Goal: Transaction & Acquisition: Purchase product/service

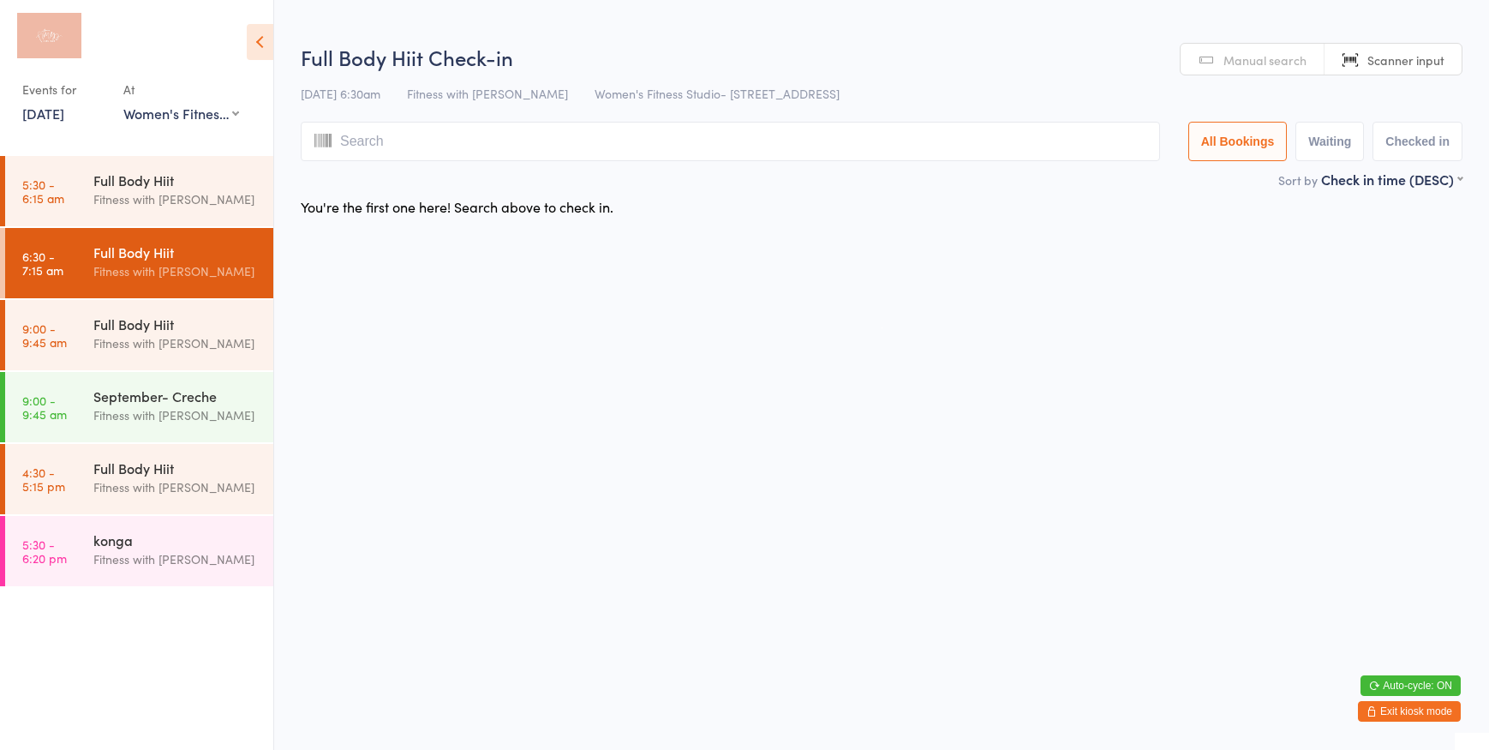
select select "0"
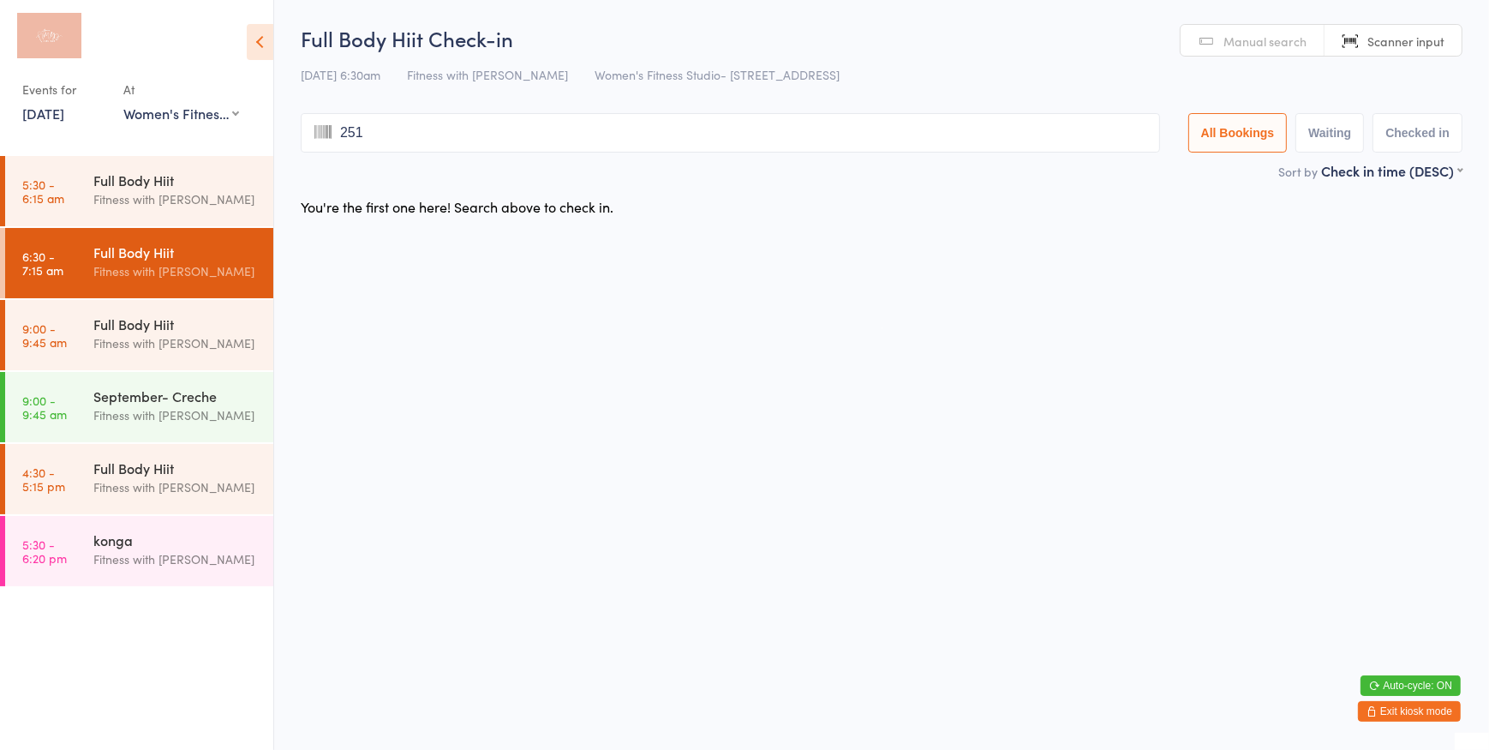
type input "2510"
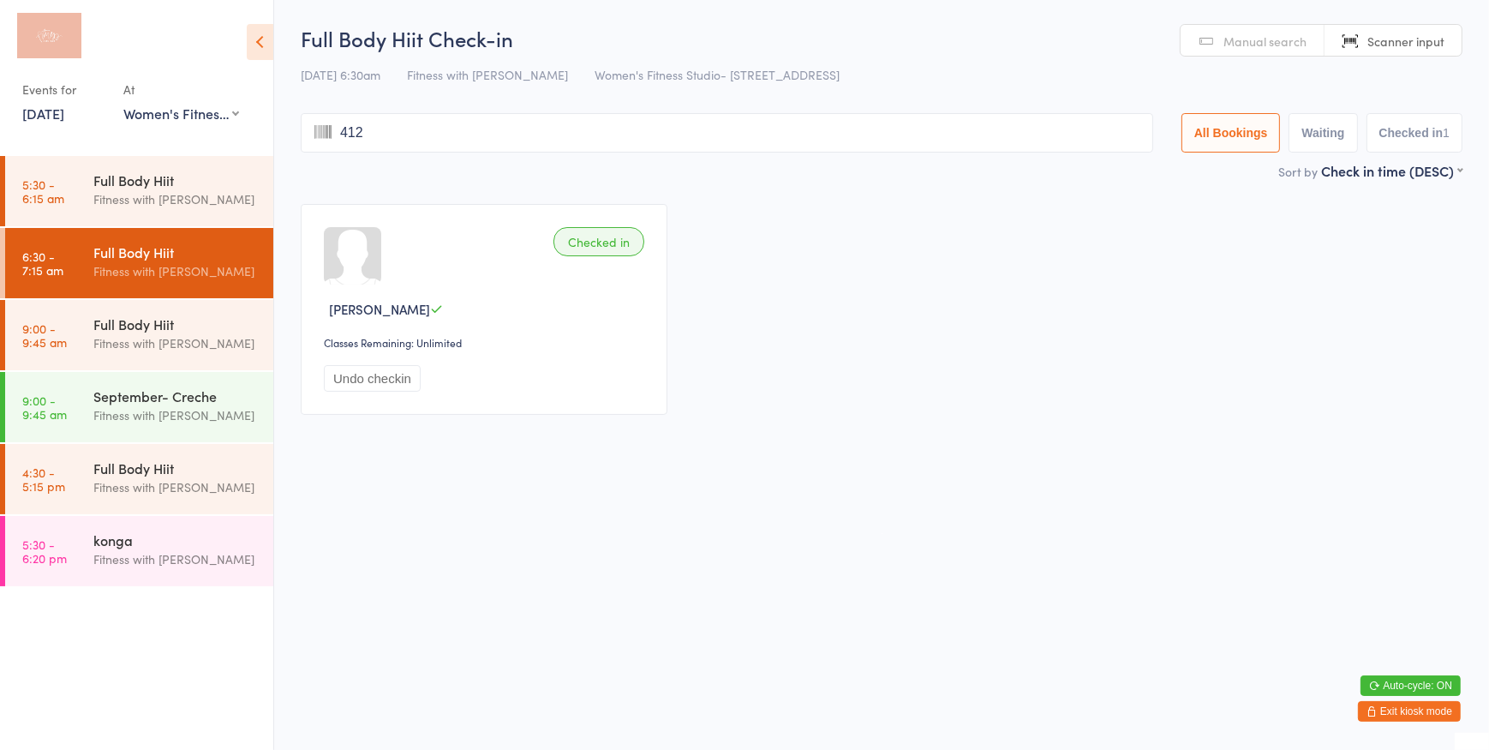
type input "4125"
click at [1284, 33] on span "Manual search" at bounding box center [1264, 41] width 83 height 17
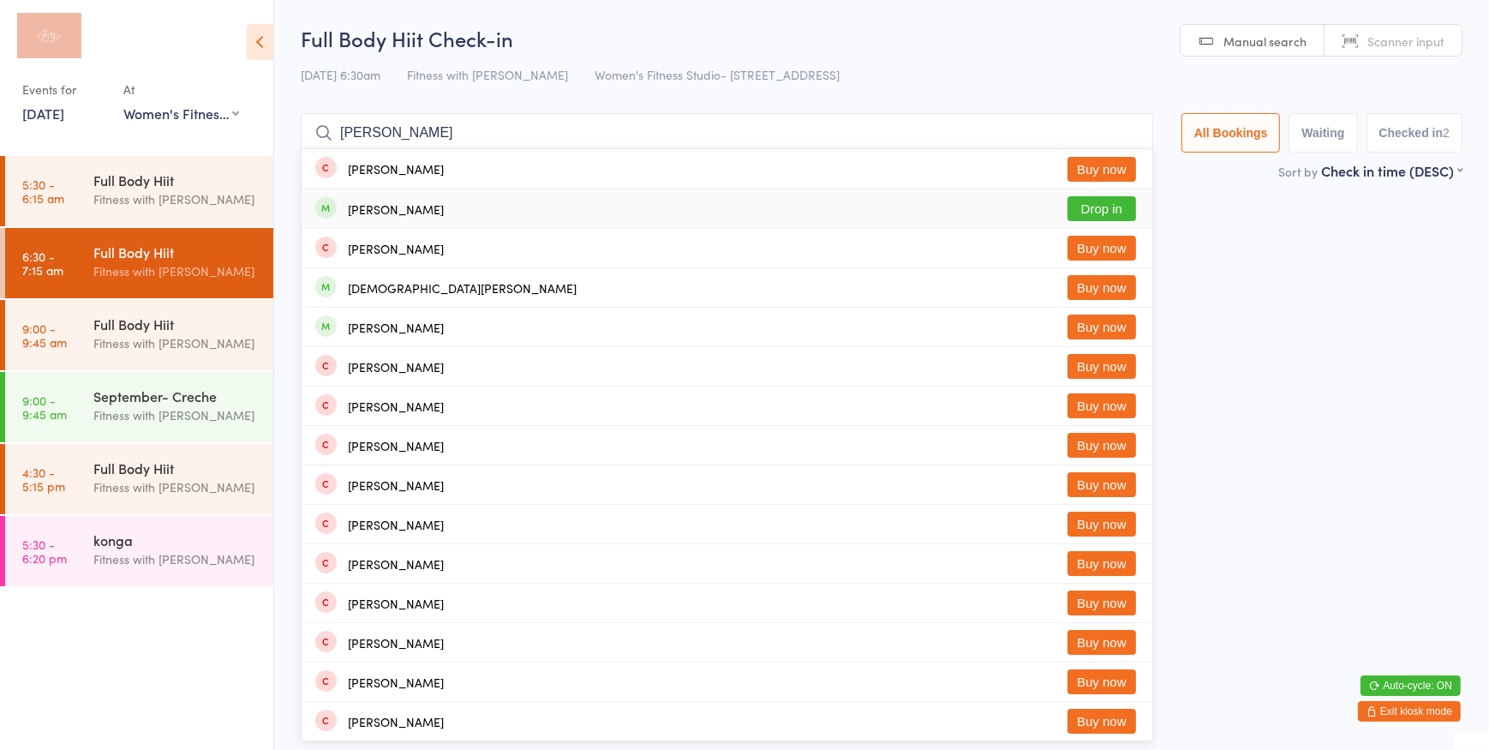
type input "clancy r"
click at [1088, 213] on button "Drop in" at bounding box center [1102, 208] width 69 height 25
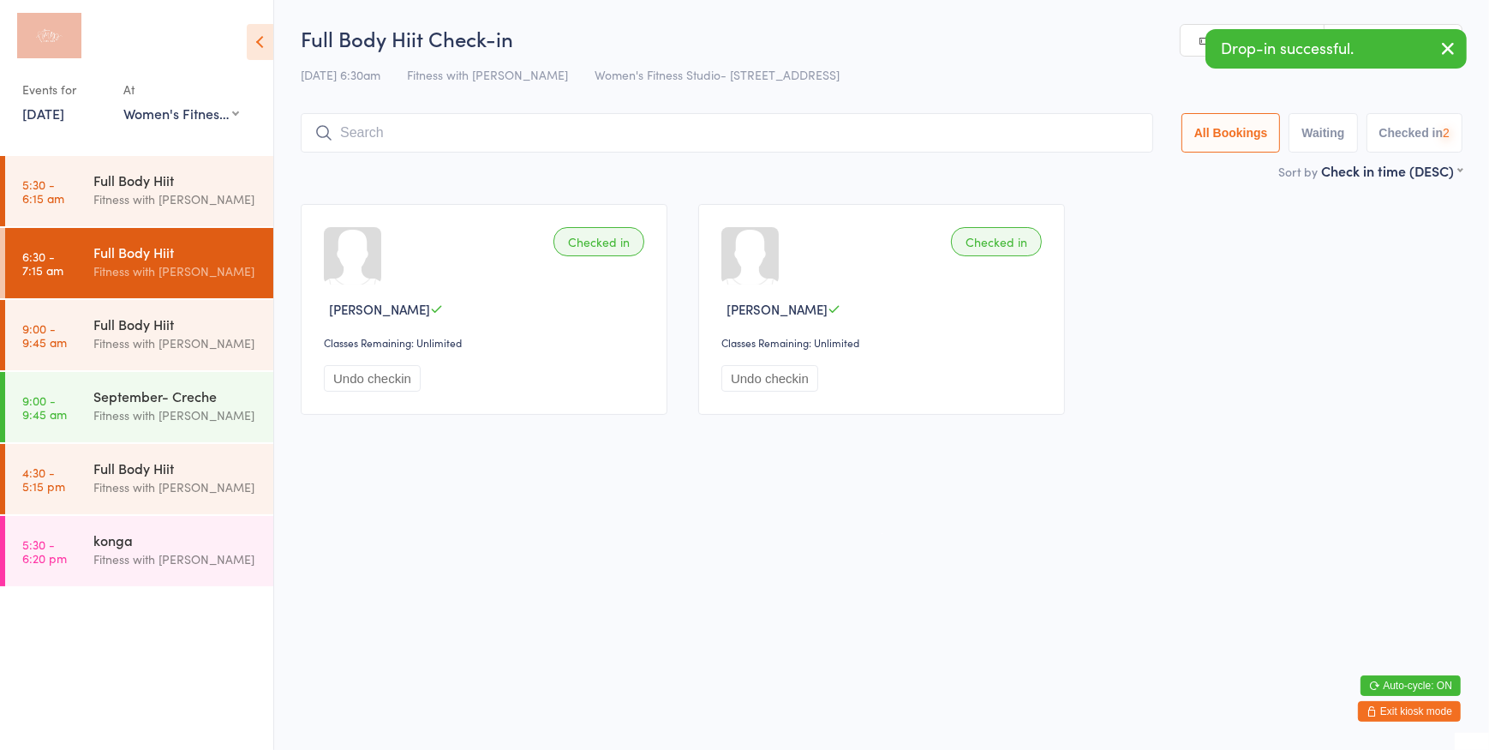
click at [1388, 45] on div "Drop-in successful." at bounding box center [1335, 48] width 261 height 39
click at [1446, 45] on icon "button" at bounding box center [1448, 48] width 21 height 21
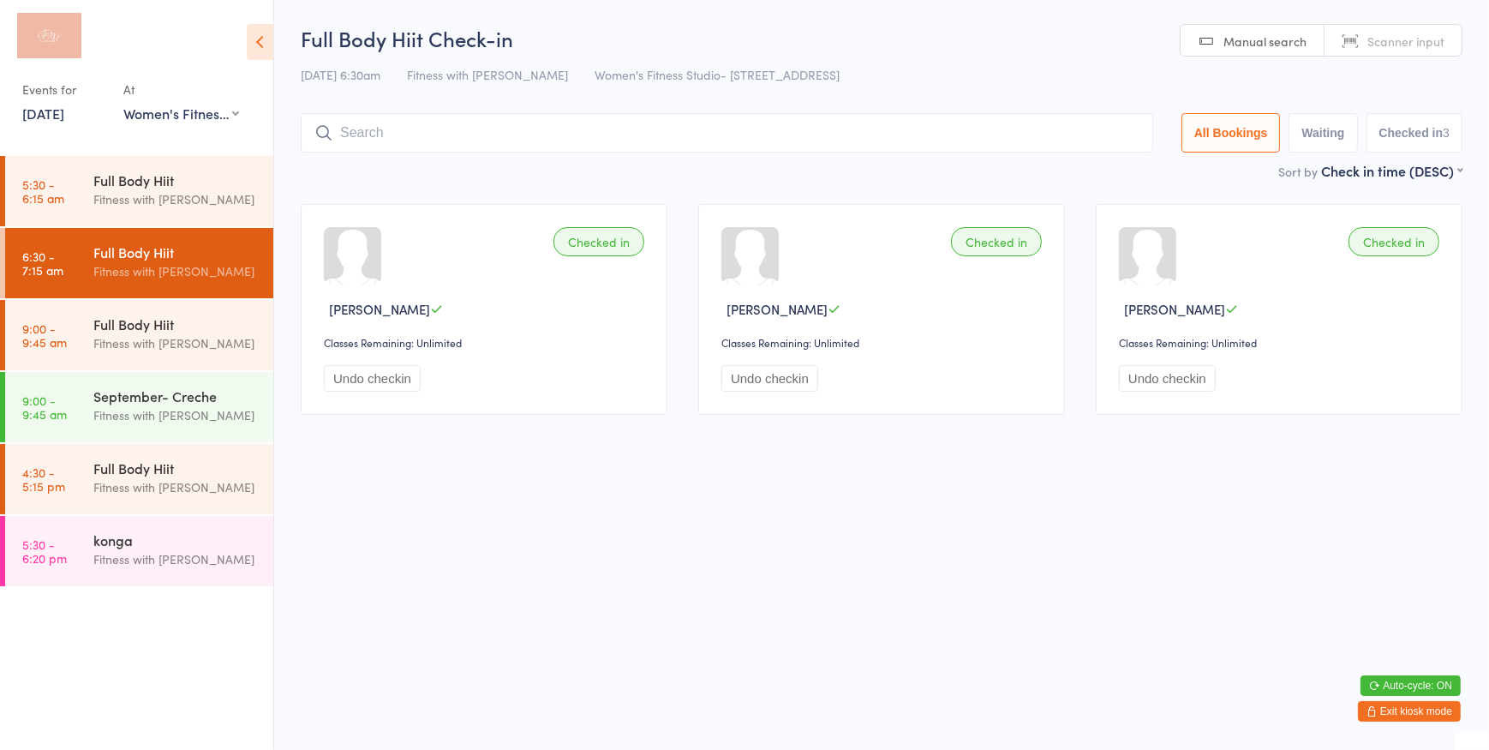
click at [1439, 43] on span "Scanner input" at bounding box center [1405, 41] width 77 height 17
click at [1229, 33] on span "Manual search" at bounding box center [1264, 41] width 83 height 17
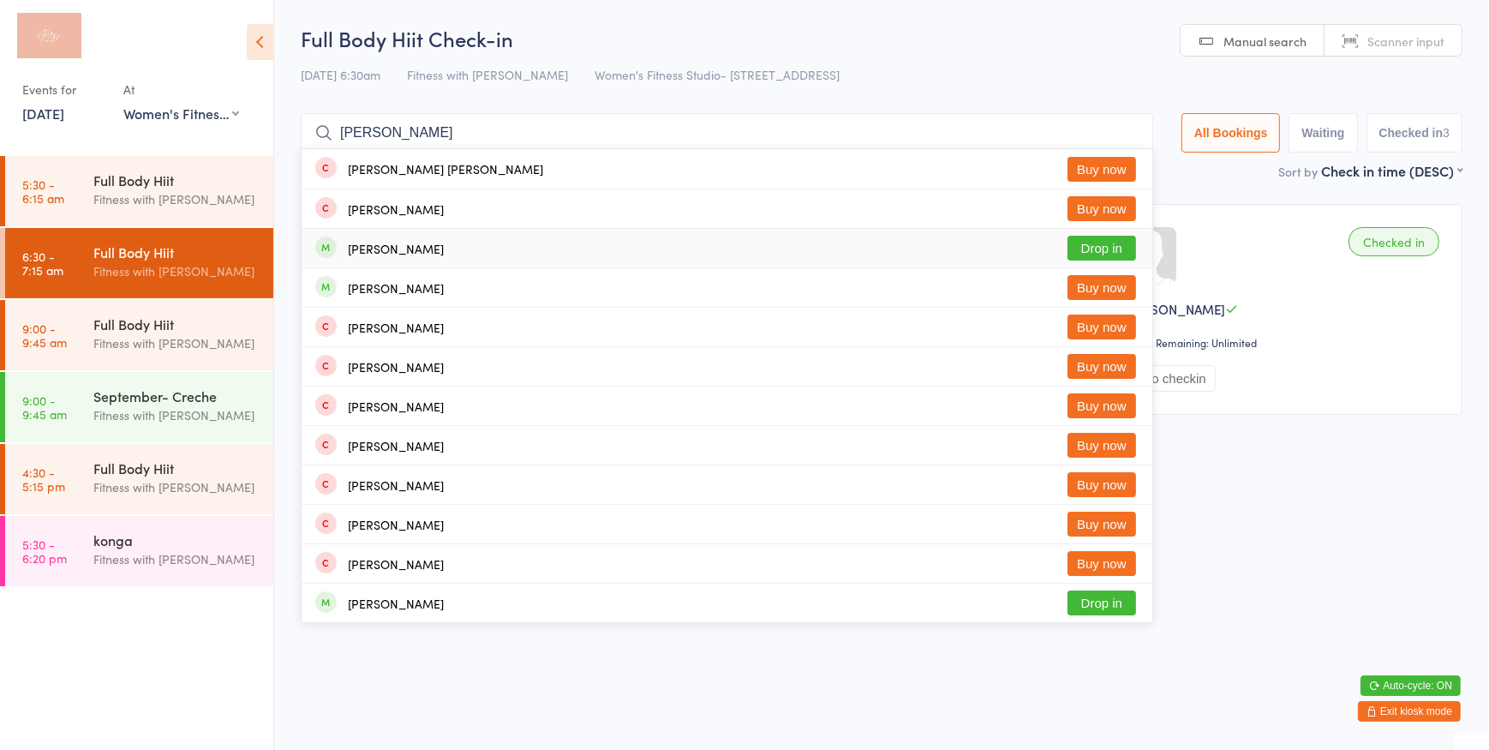
type input "cindy"
click at [1097, 240] on button "Drop in" at bounding box center [1102, 248] width 69 height 25
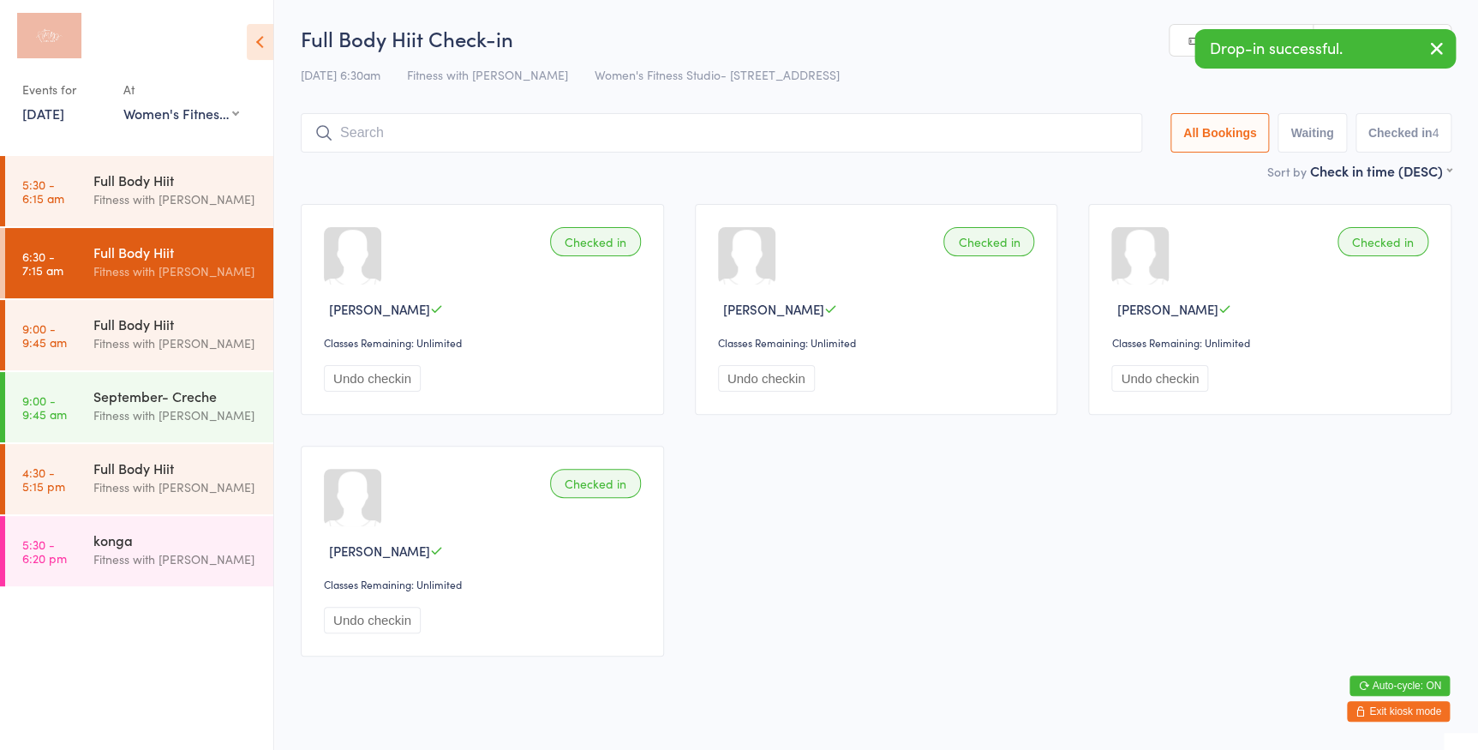
drag, startPoint x: 1434, startPoint y: 47, endPoint x: 1385, endPoint y: 46, distance: 48.8
click at [1433, 48] on icon "button" at bounding box center [1437, 48] width 21 height 21
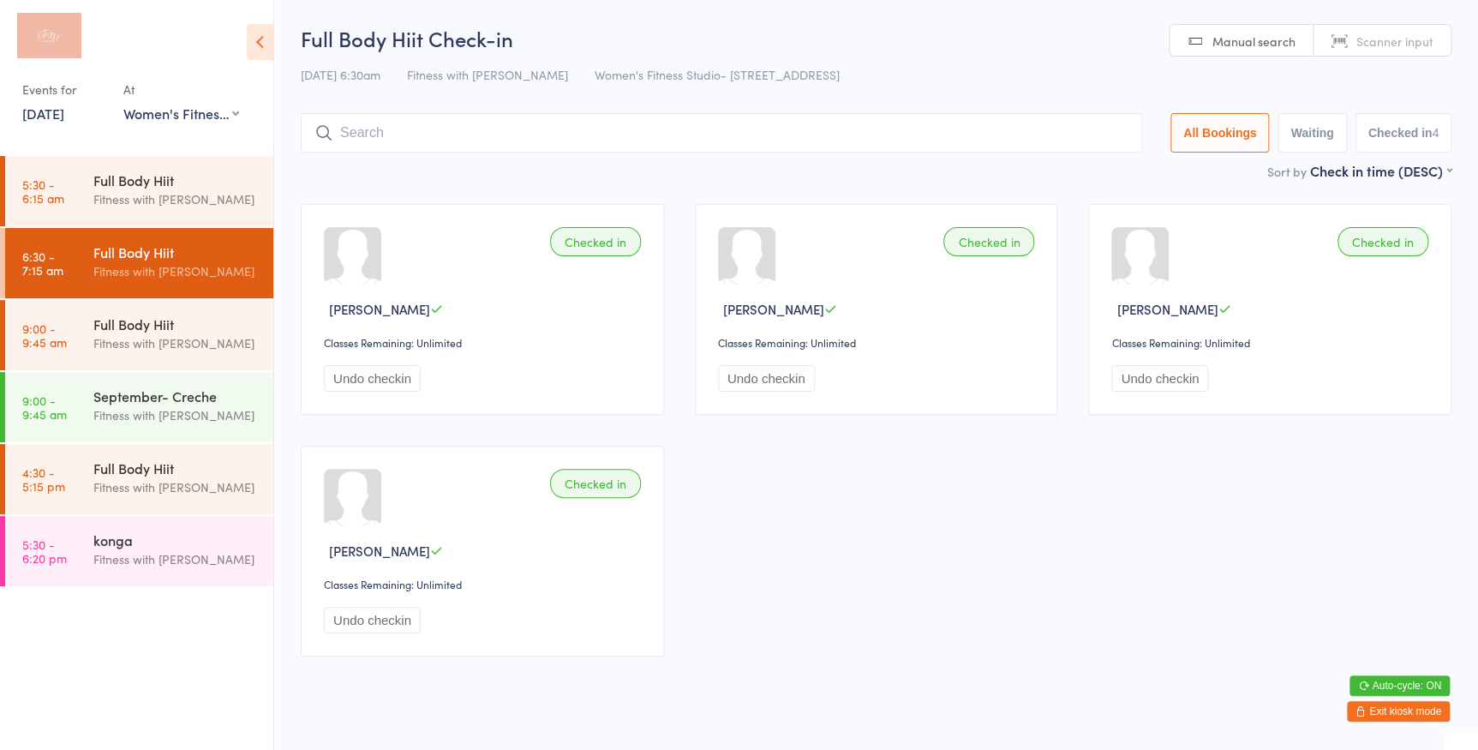
click at [1385, 45] on span "Scanner input" at bounding box center [1394, 41] width 77 height 17
click at [1397, 714] on button "Exit kiosk mode" at bounding box center [1398, 711] width 103 height 21
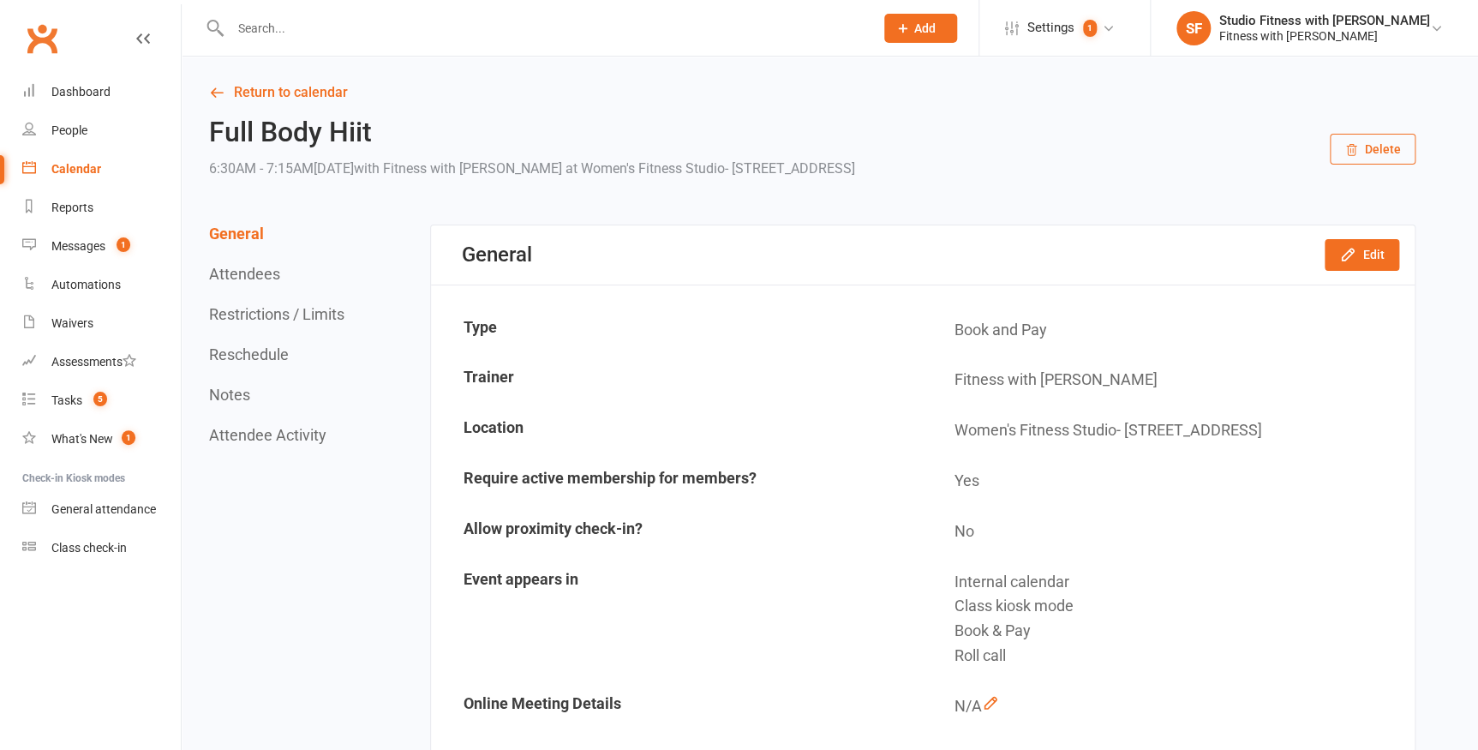
click at [272, 28] on input "text" at bounding box center [543, 28] width 637 height 24
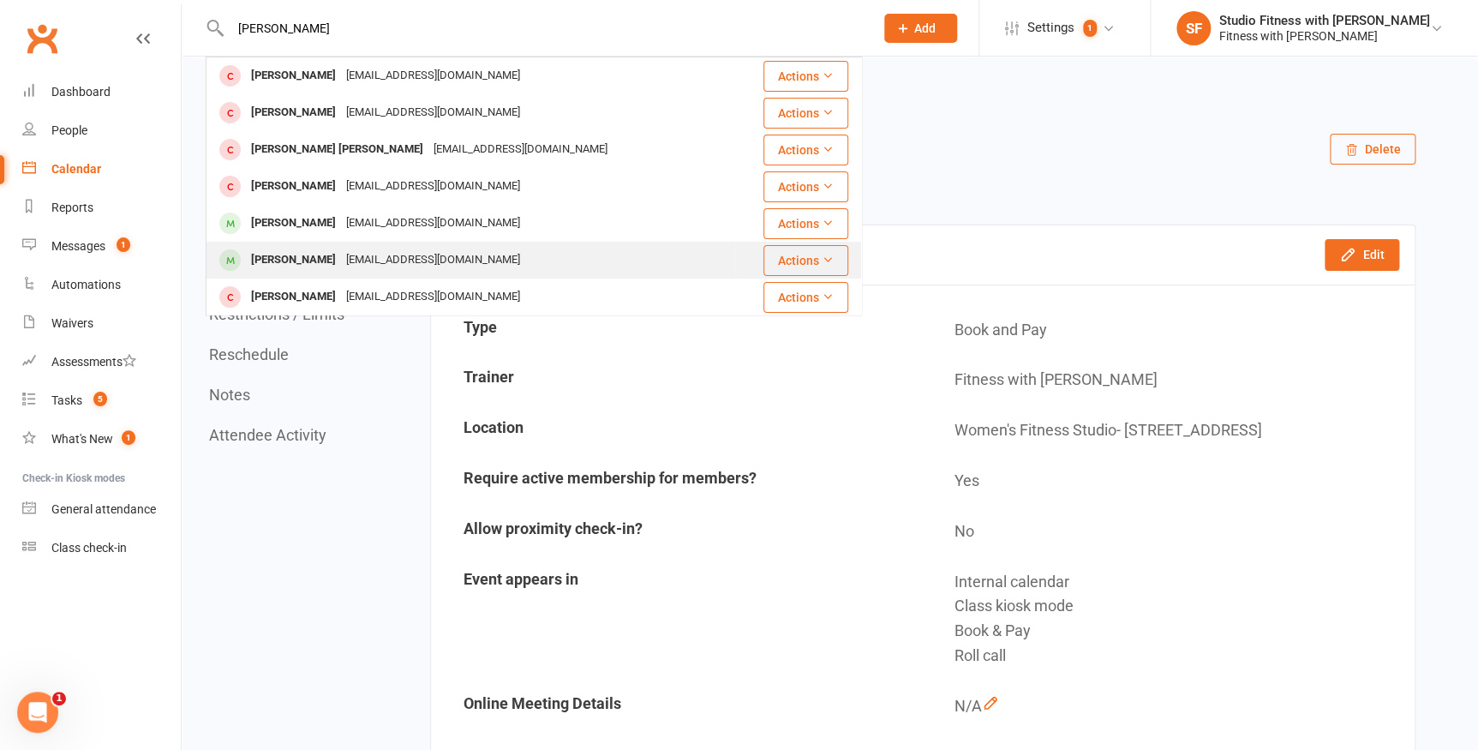
type input "cindy"
click at [341, 257] on div "Cindymukami67@gmail.com" at bounding box center [433, 260] width 184 height 25
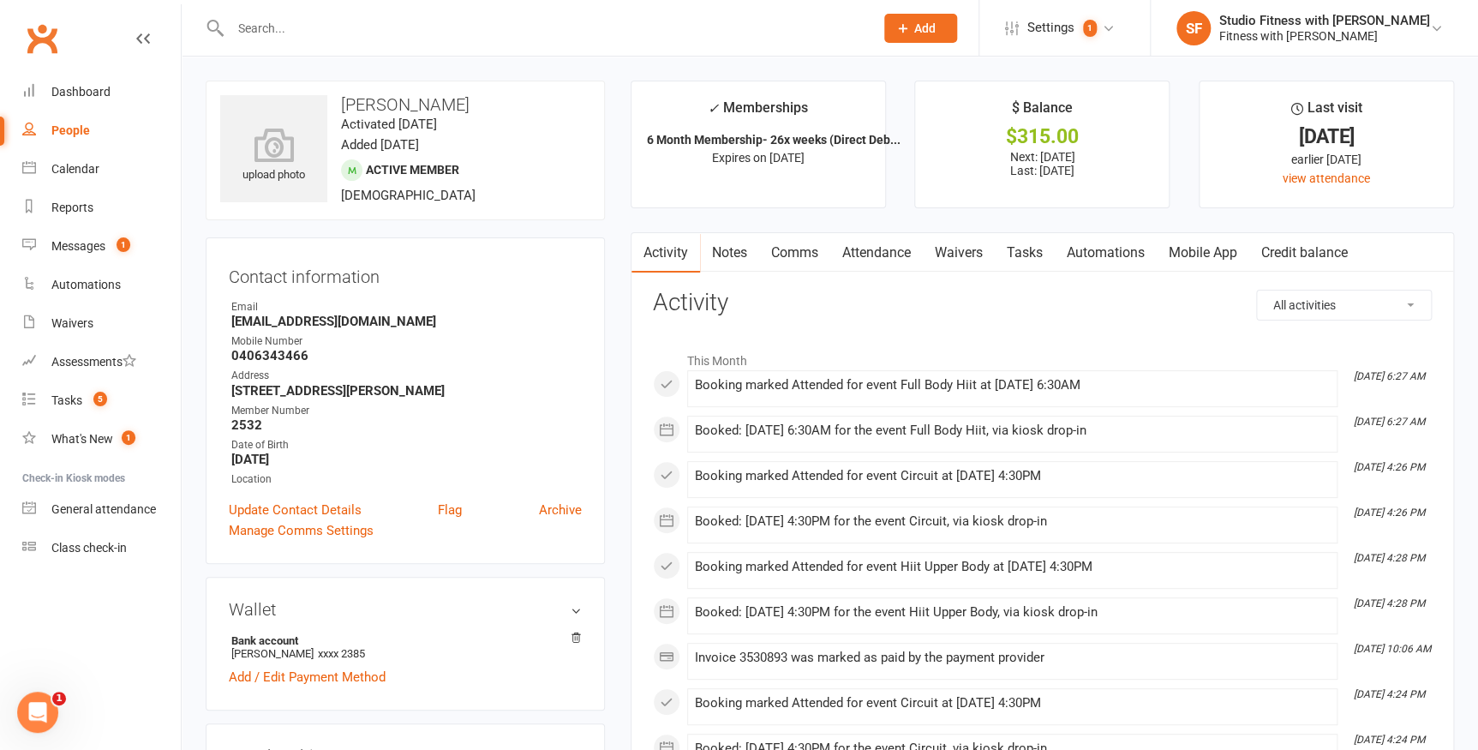
click at [1175, 251] on link "Mobile App" at bounding box center [1203, 252] width 93 height 39
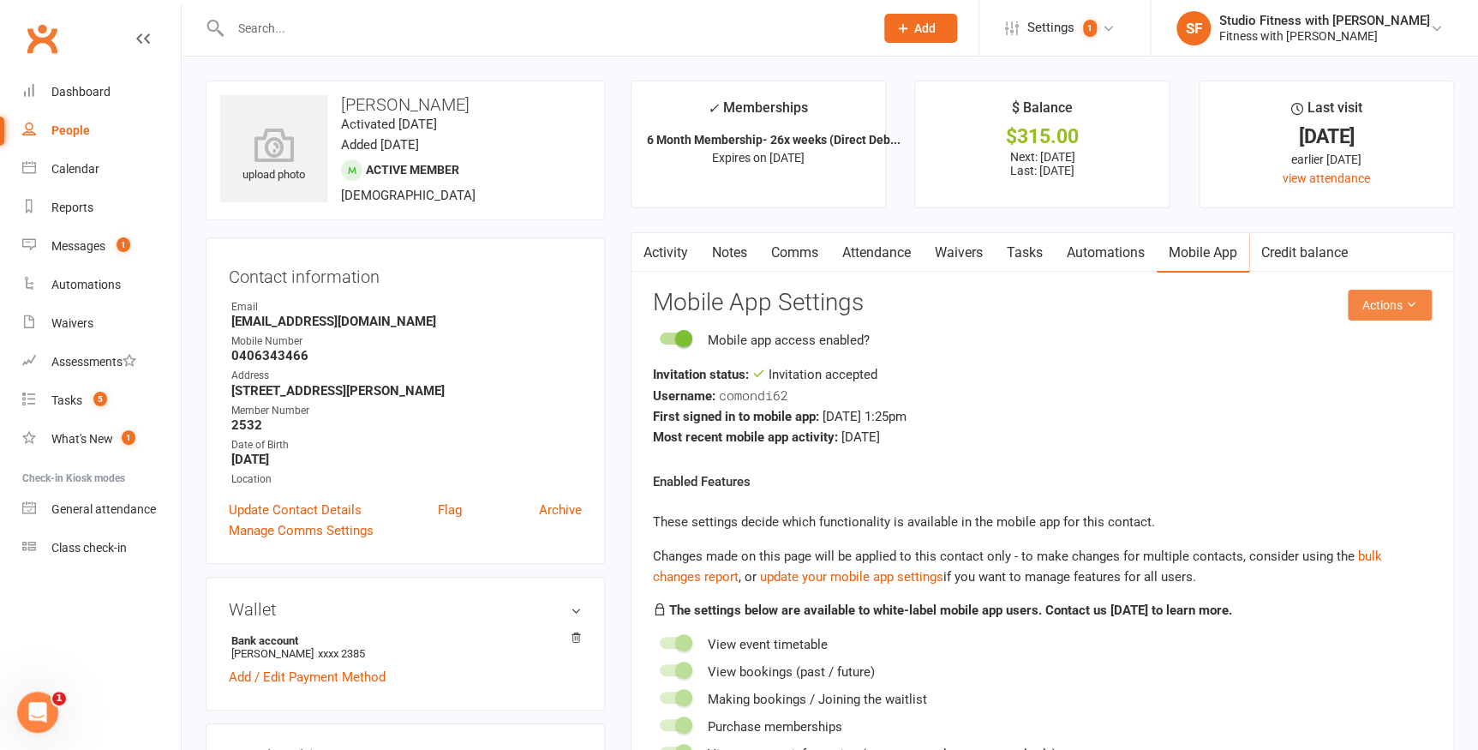
click at [1405, 308] on icon at bounding box center [1411, 304] width 12 height 12
click at [1337, 419] on link "Reset password" at bounding box center [1335, 412] width 170 height 34
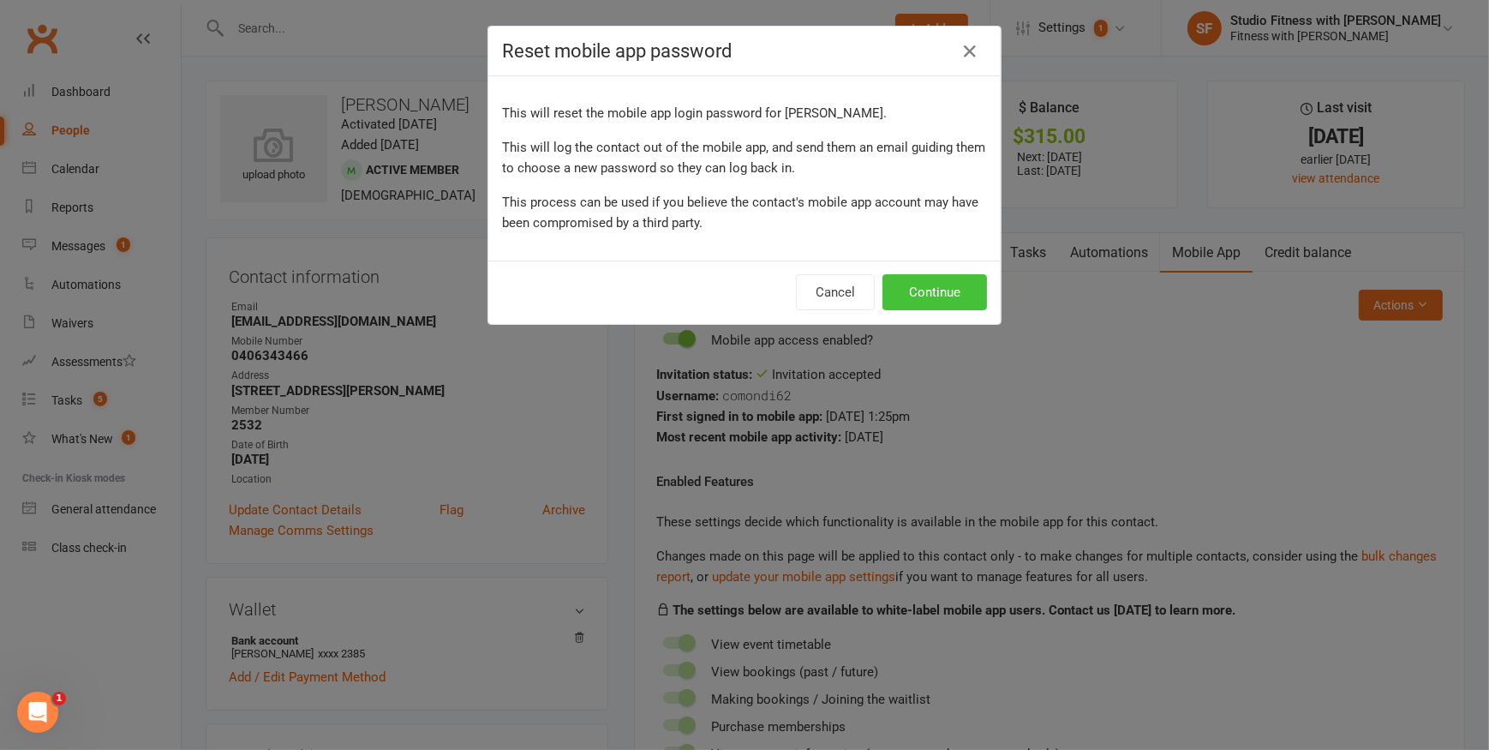
click at [959, 308] on button "Continue" at bounding box center [934, 292] width 105 height 36
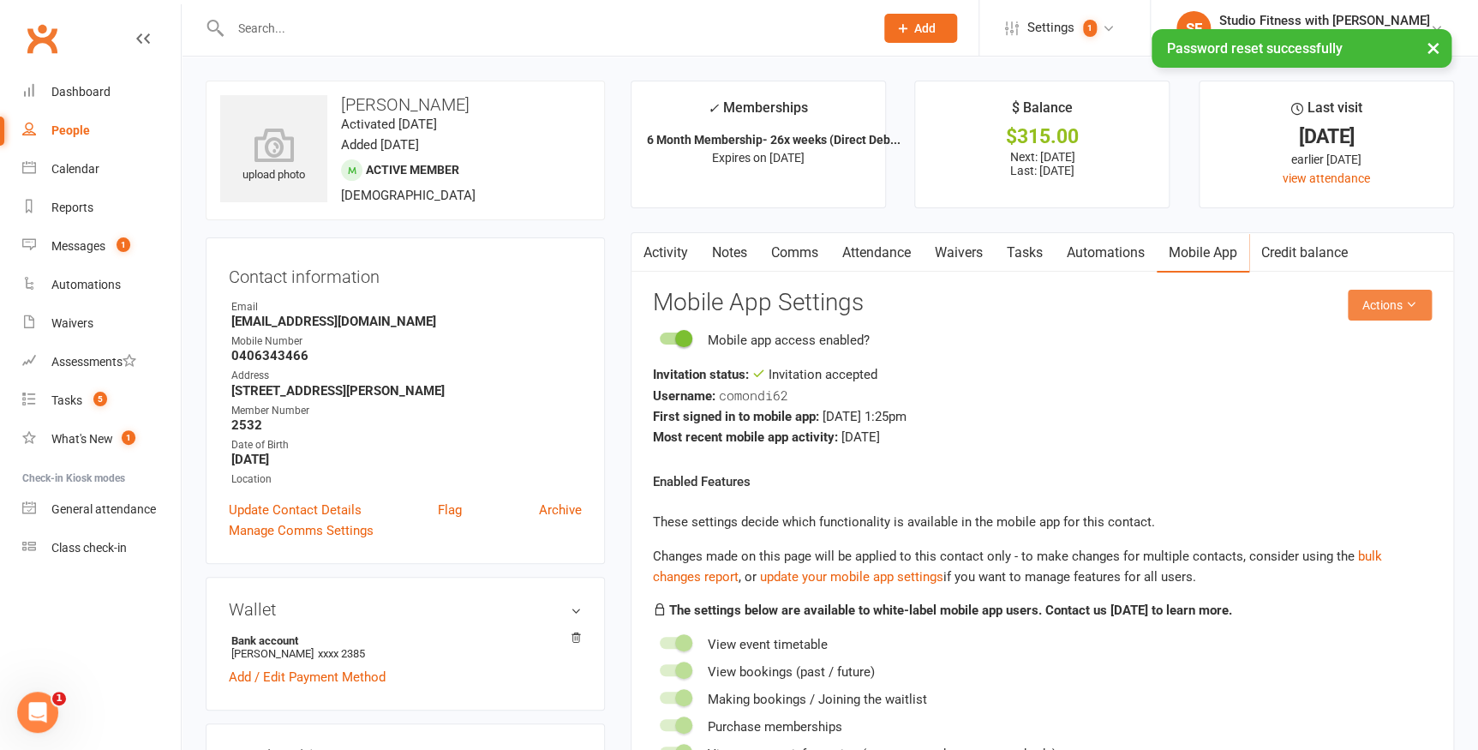
click at [1400, 308] on button "Actions" at bounding box center [1390, 305] width 84 height 31
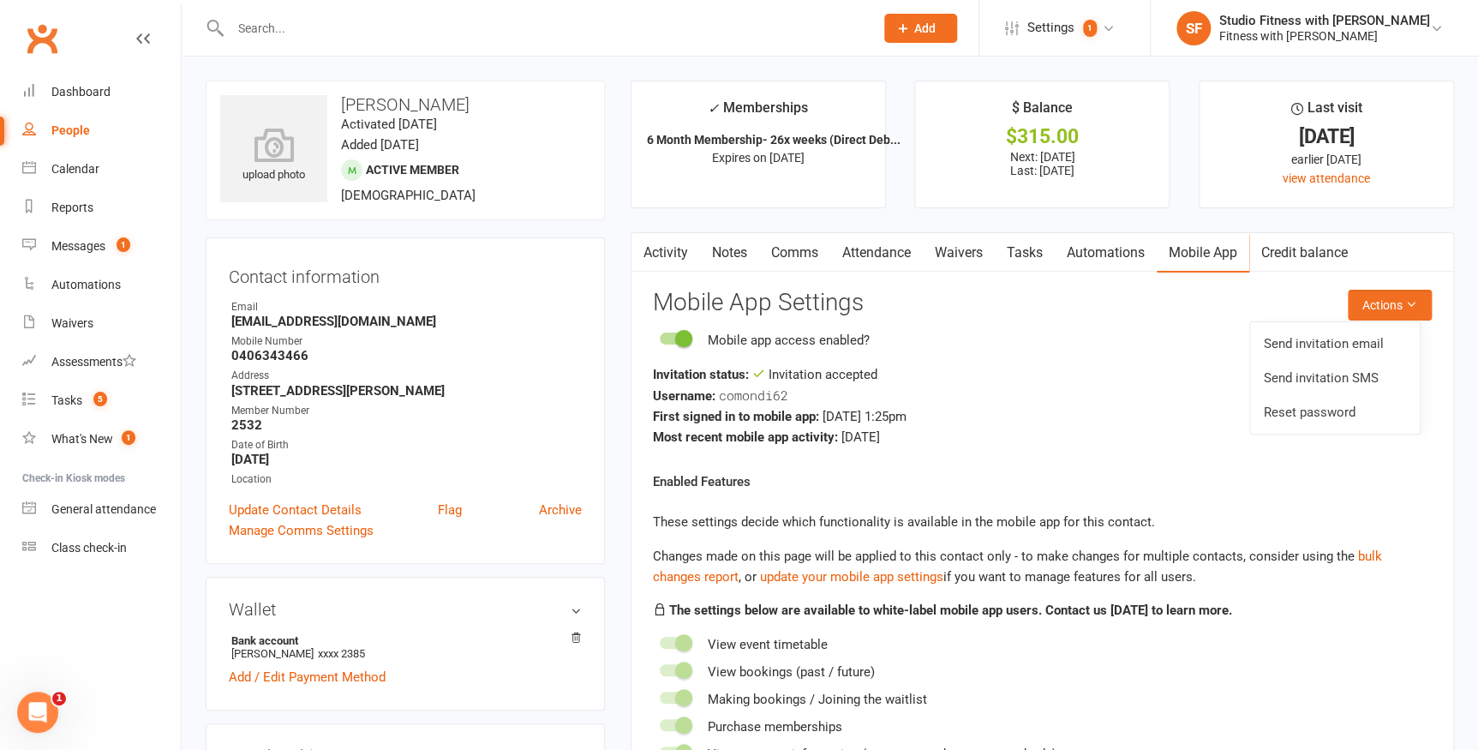
click at [1202, 370] on div "Invitation status: Invitation accepted" at bounding box center [1042, 374] width 779 height 21
click at [63, 541] on div "Class check-in" at bounding box center [88, 548] width 75 height 14
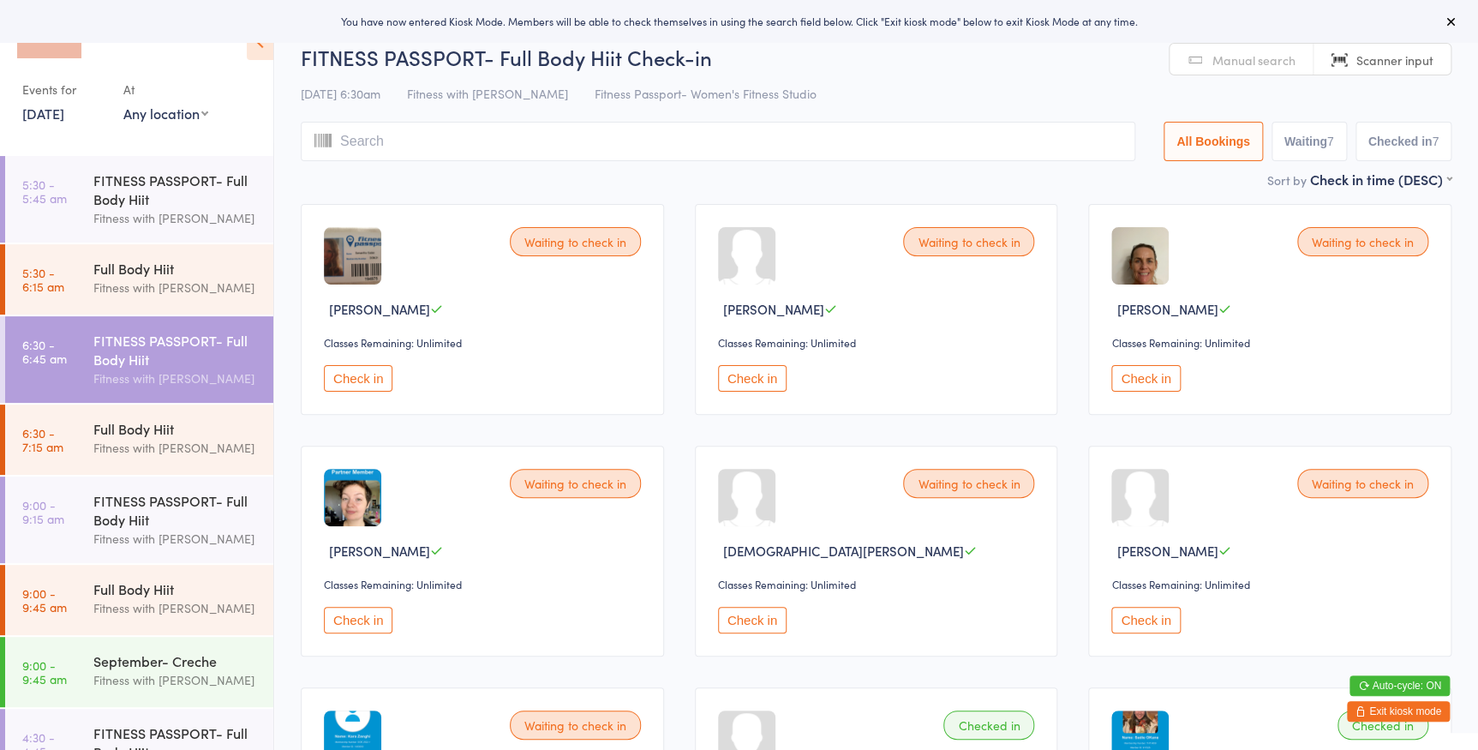
click at [167, 110] on select "Any location Women's Fitness Studio- [STREET_ADDRESS], [GEOGRAPHIC_DATA] Fitnes…" at bounding box center [165, 113] width 85 height 19
select select "0"
click at [123, 104] on select "Any location Women's Fitness Studio- [STREET_ADDRESS], [GEOGRAPHIC_DATA] Fitnes…" at bounding box center [165, 113] width 85 height 19
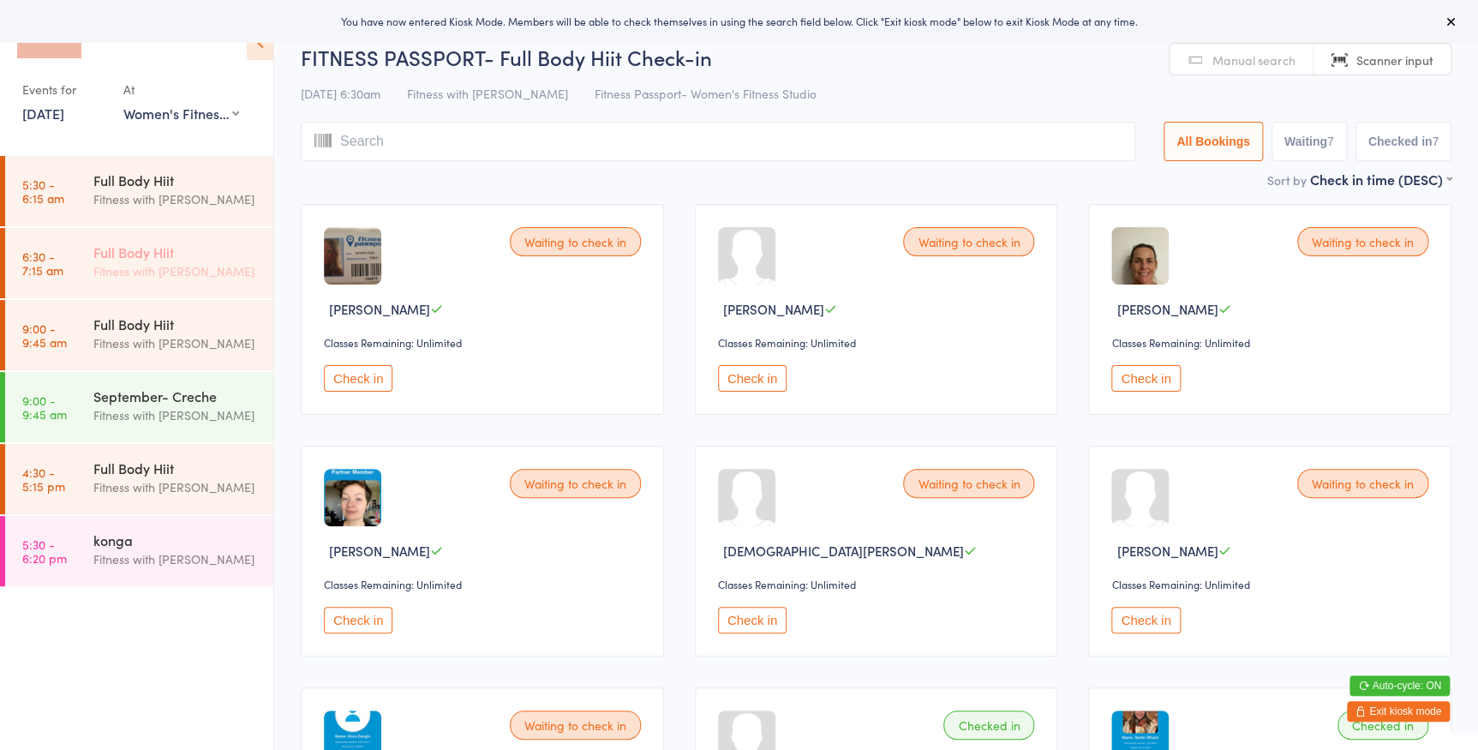
click at [191, 269] on div "Fitness with [PERSON_NAME]" at bounding box center [175, 271] width 165 height 20
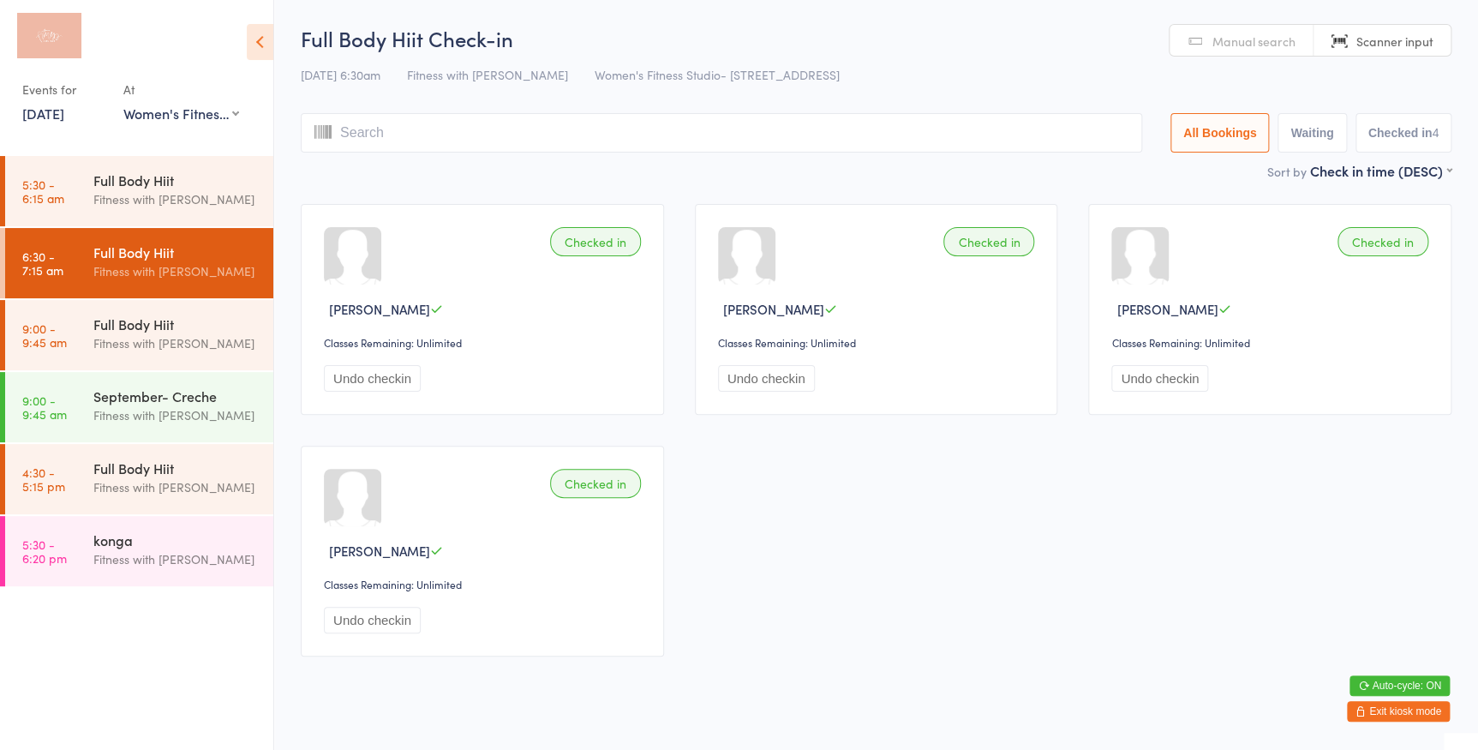
click at [1218, 34] on span "Manual search" at bounding box center [1253, 41] width 83 height 17
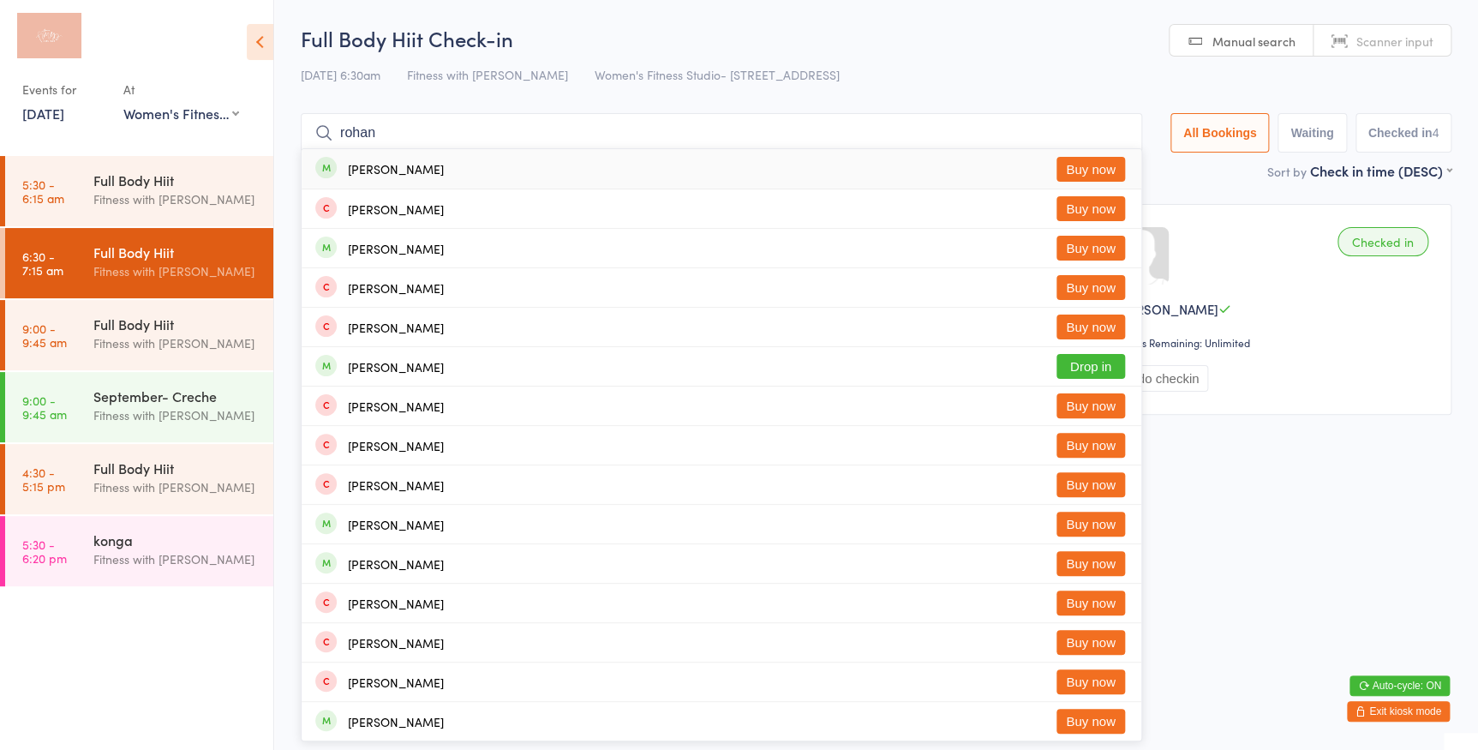
type input "rohan"
click at [1101, 165] on button "Buy now" at bounding box center [1090, 169] width 69 height 25
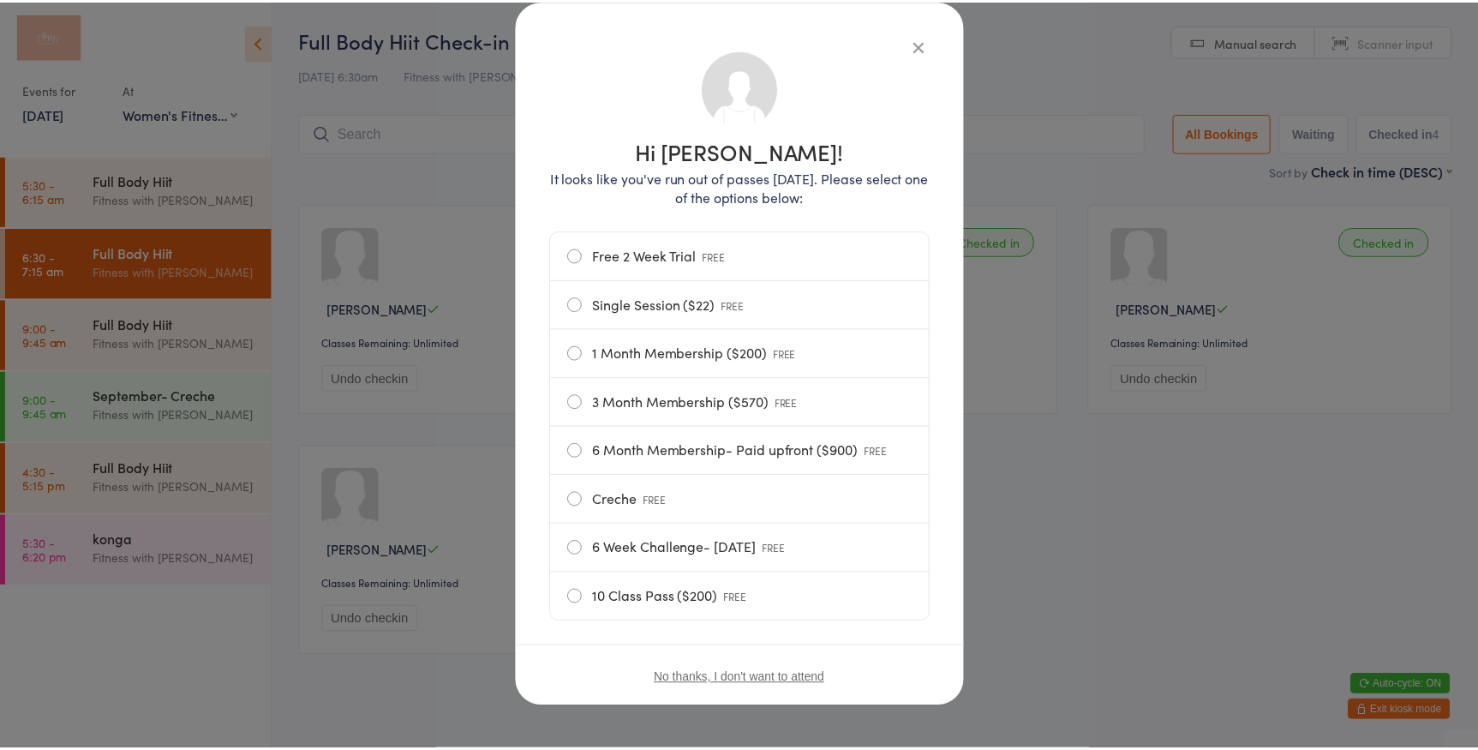
scroll to position [91, 0]
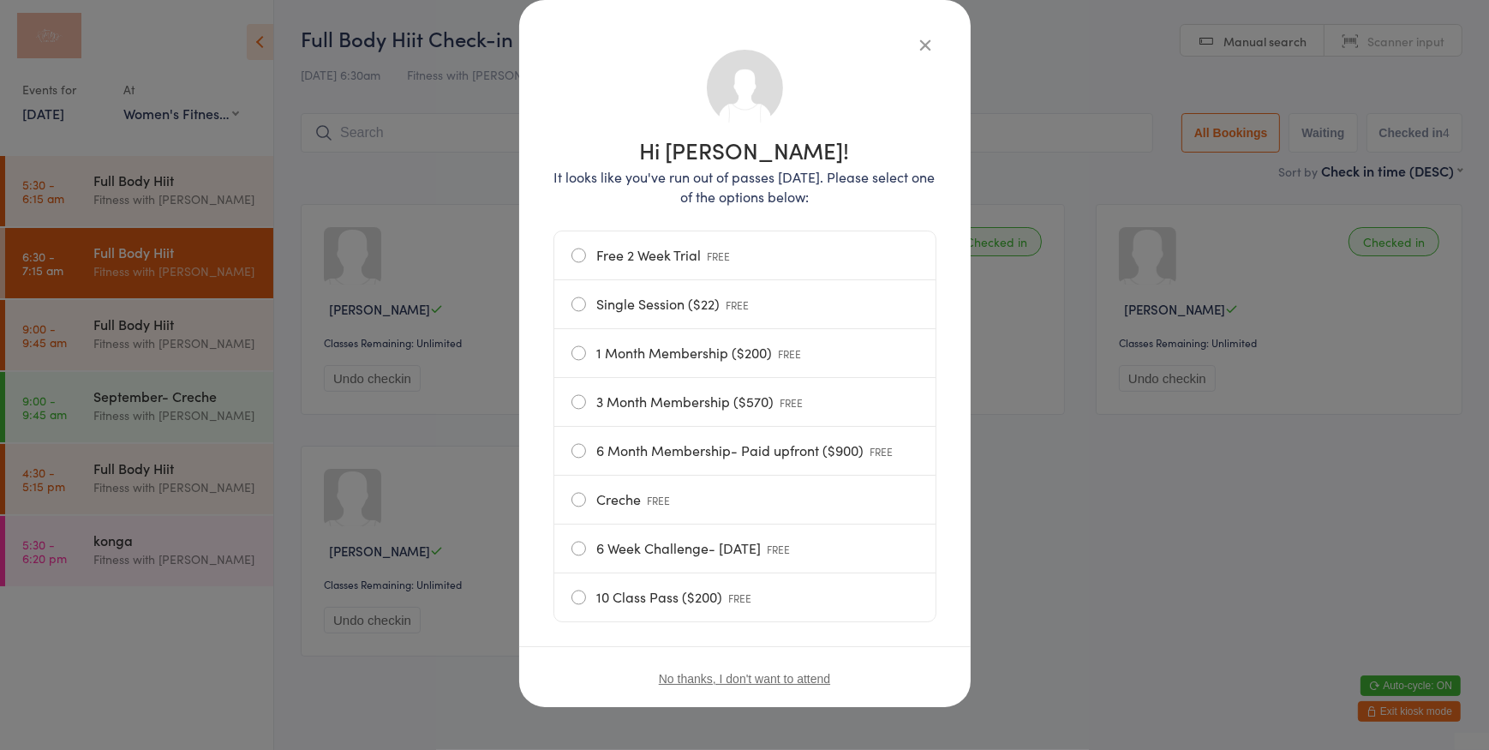
click at [571, 346] on label "1 Month Membership ($200) FREE" at bounding box center [744, 353] width 347 height 48
click at [0, 0] on input "1 Month Membership ($200) FREE" at bounding box center [0, 0] width 0 height 0
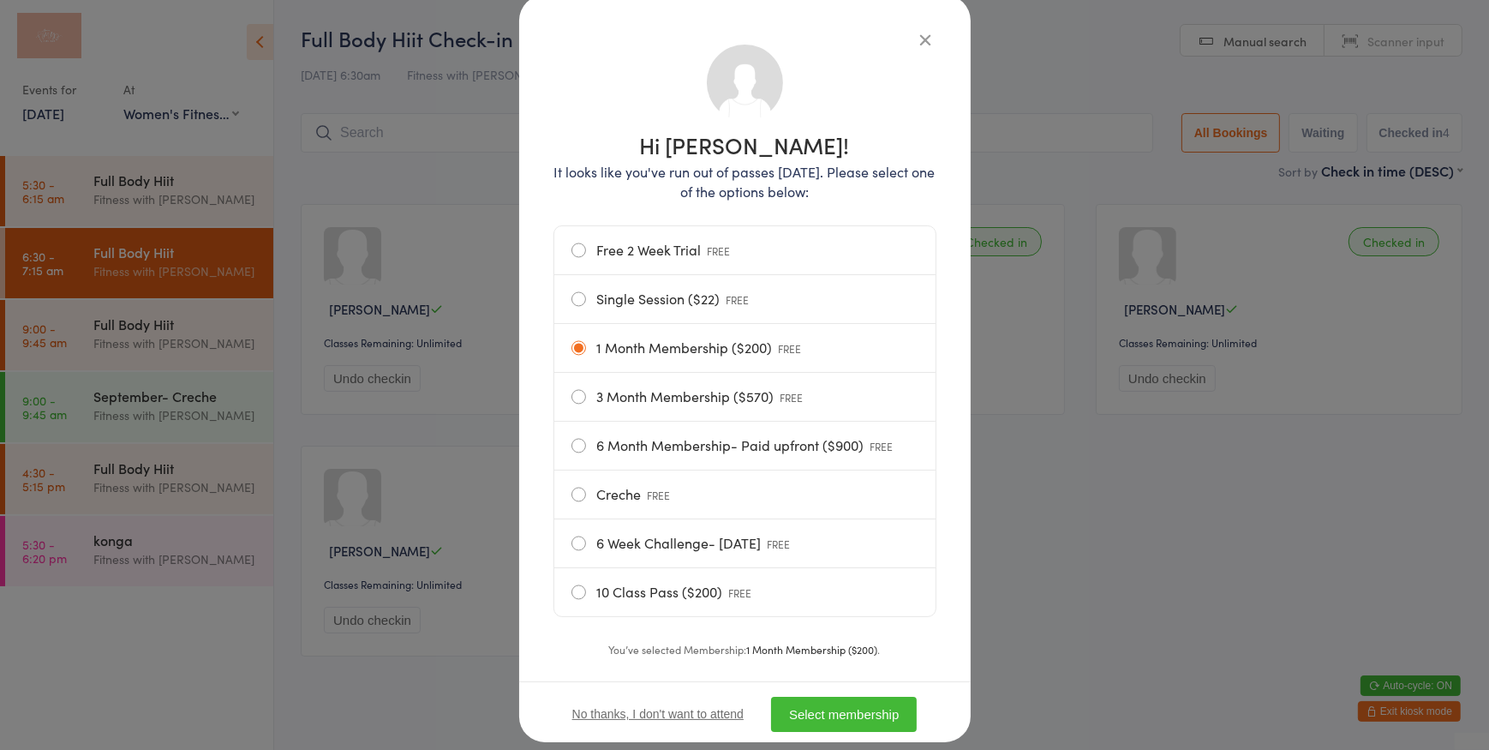
click at [844, 720] on button "Select membership" at bounding box center [844, 714] width 146 height 35
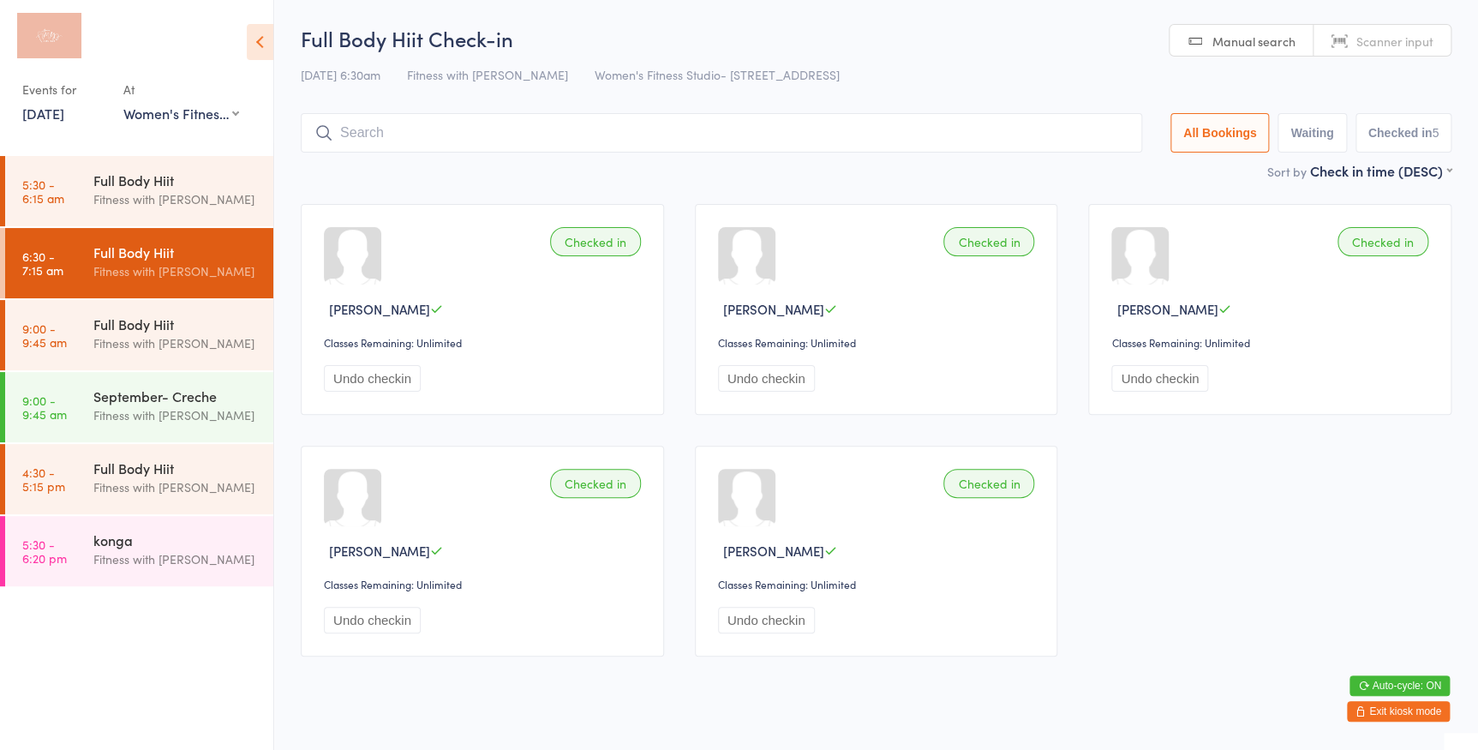
click at [1392, 29] on link "Scanner input" at bounding box center [1381, 41] width 137 height 33
